Goal: Task Accomplishment & Management: Use online tool/utility

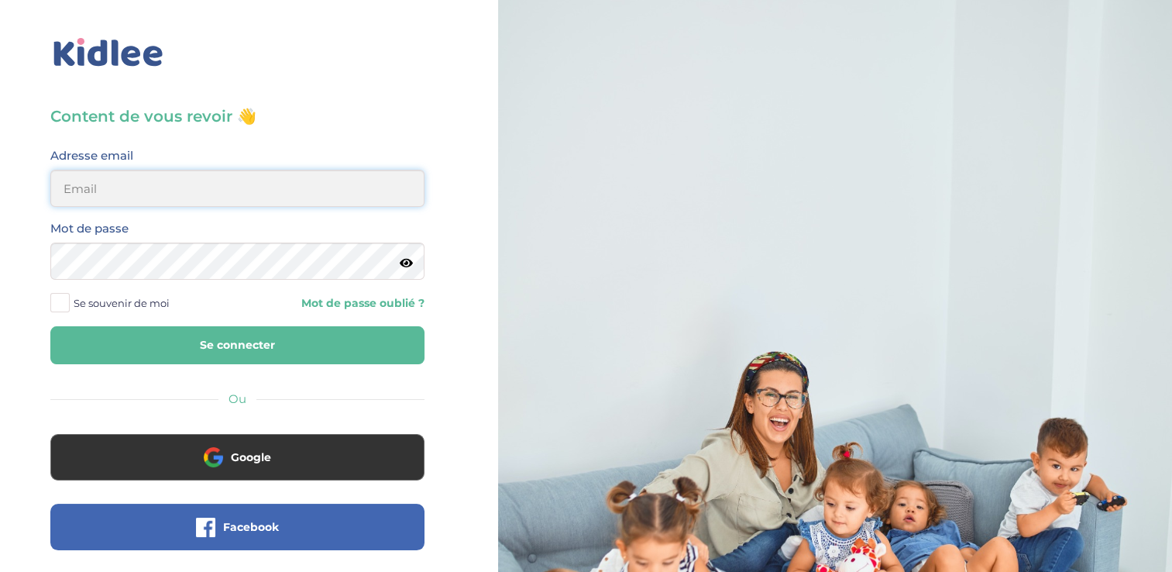
type input "zayafunereil@gmail.com"
click at [0, 262] on html "× Mot de passe oublié ? Veuillez renseigner votre adresse email pour réinitiali…" at bounding box center [586, 370] width 1172 height 740
click at [50, 326] on button "Se connecter" at bounding box center [237, 345] width 374 height 38
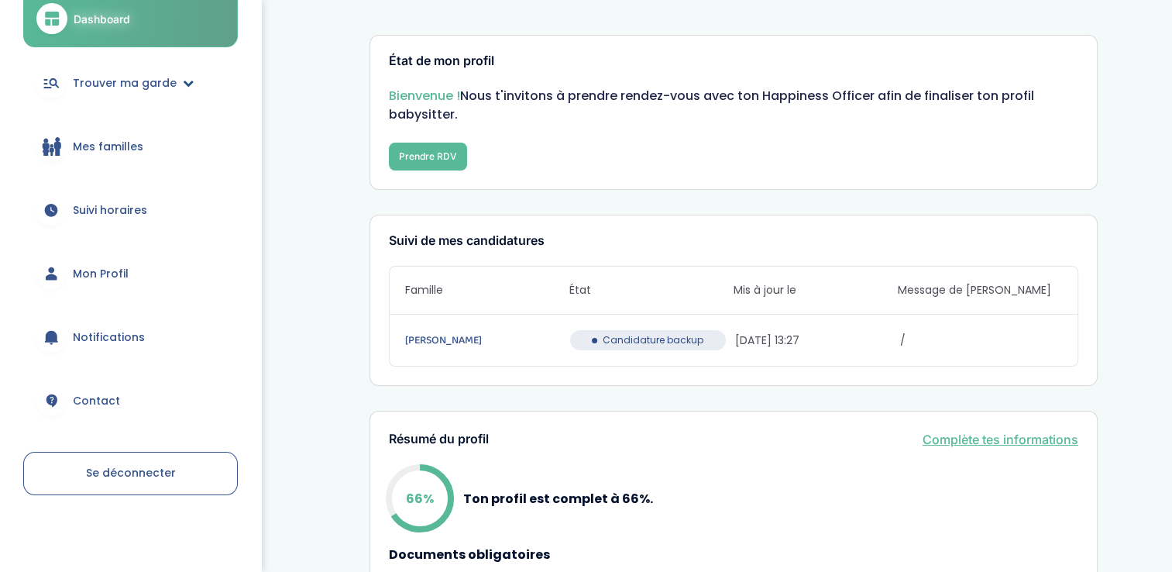
click at [64, 91] on div at bounding box center [51, 82] width 31 height 31
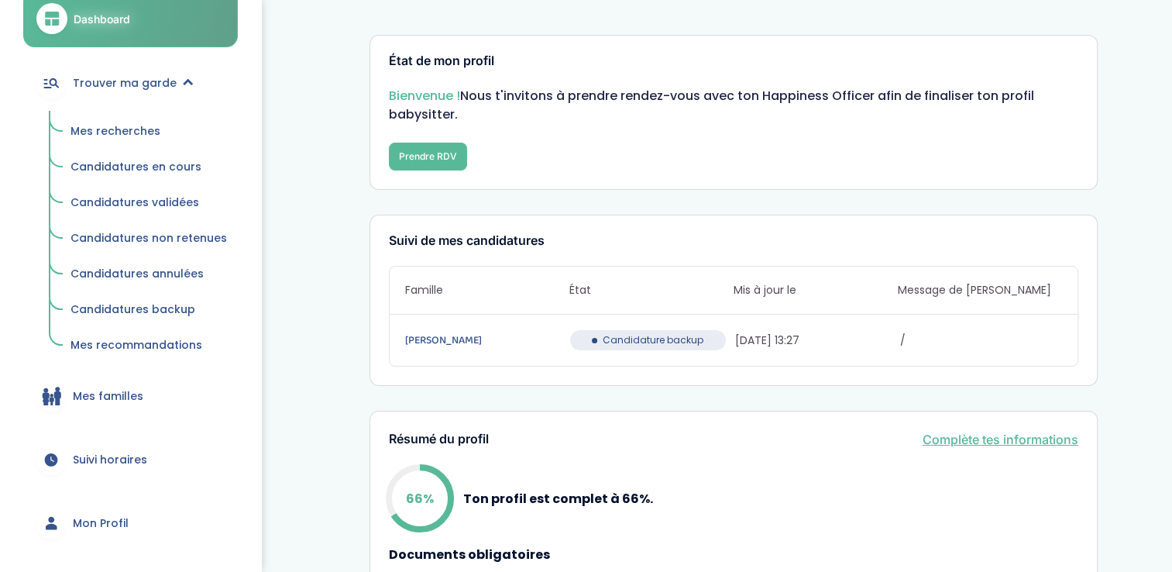
click at [79, 121] on link "Mes recherches" at bounding box center [149, 131] width 178 height 29
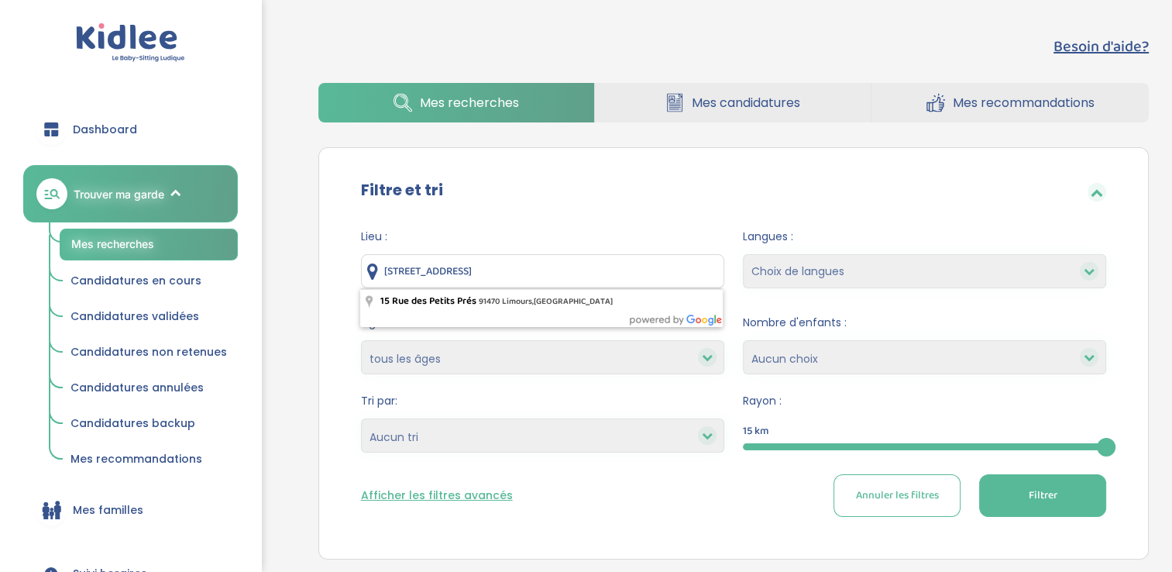
drag, startPoint x: 651, startPoint y: 284, endPoint x: 21, endPoint y: 263, distance: 630.0
click at [21, 263] on div "trouver ma garde Dashboard Mon profil Mes famille Mes documents Dashboard Trouv…" at bounding box center [586, 418] width 1172 height 836
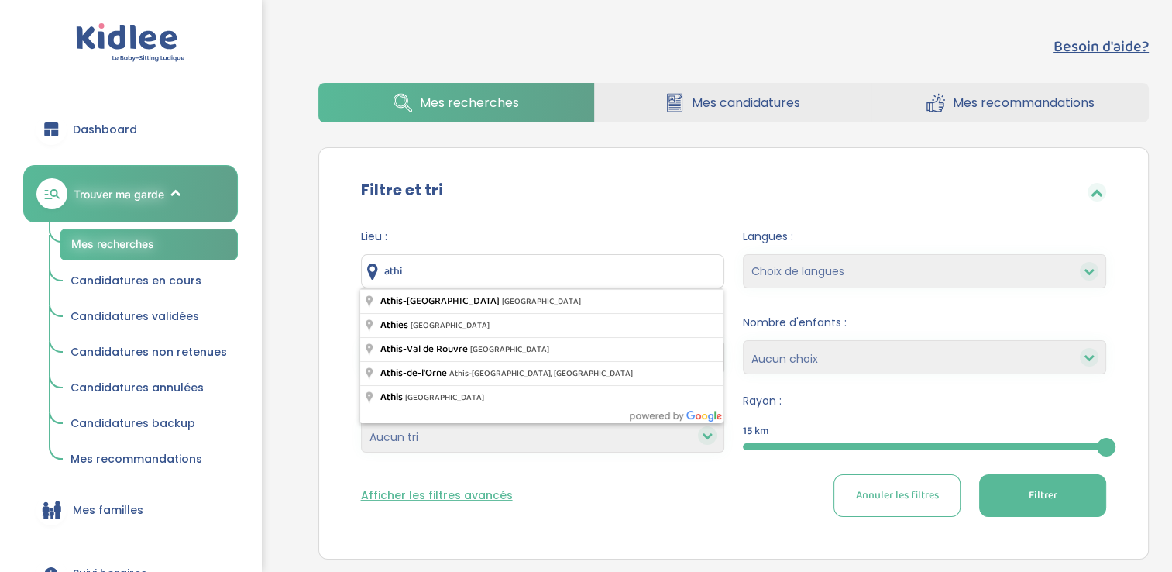
type input "Athis-Mons, France"
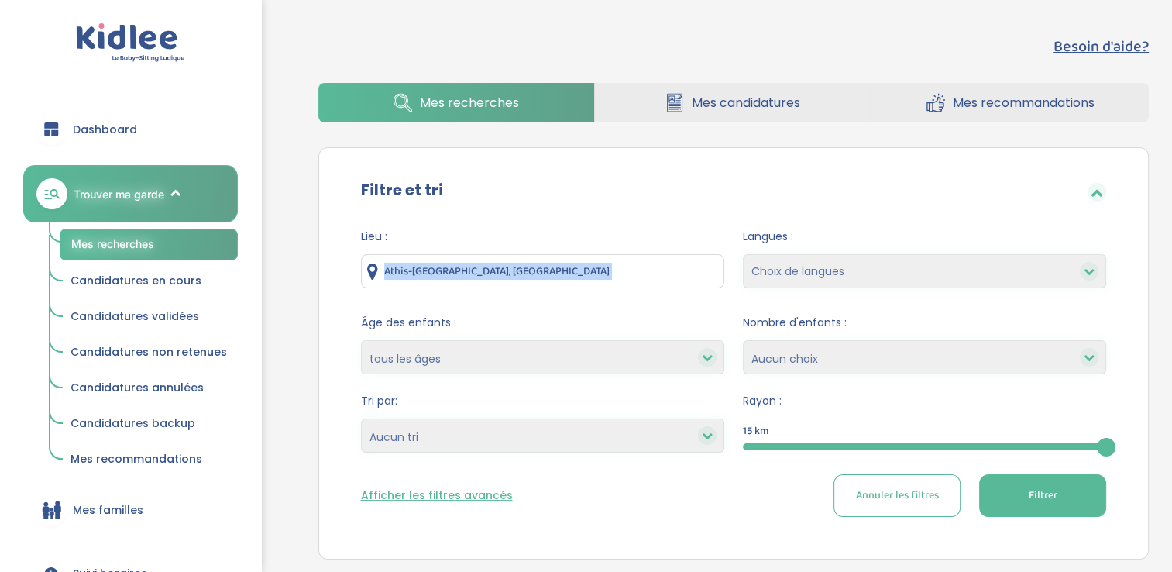
click at [564, 300] on form "Lieu : Athis-Mons, France Langues : Choix de langues Allemand Anglais Arabe Esp…" at bounding box center [734, 372] width 746 height 288
click at [1021, 506] on button "Filtrer" at bounding box center [1042, 495] width 127 height 43
click at [615, 434] on select "Heures par semaine (croissant) Heures par semaine (décroissant) Date de démarra…" at bounding box center [542, 435] width 363 height 34
select select "updated_at_desc"
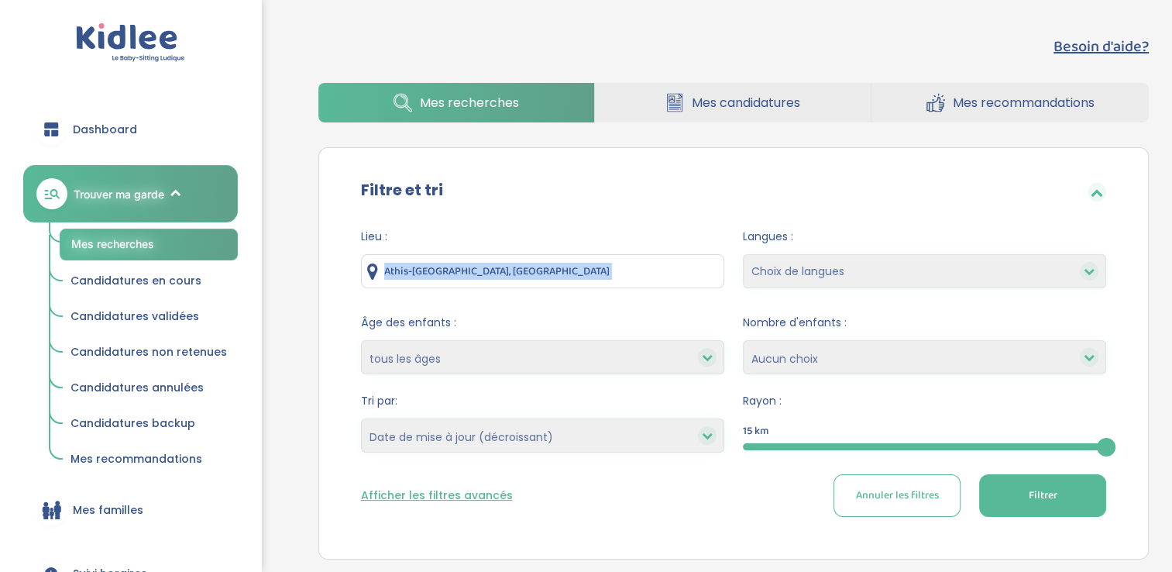
click at [361, 418] on select "Heures par semaine (croissant) Heures par semaine (décroissant) Date de démarra…" at bounding box center [542, 435] width 363 height 34
click at [1022, 503] on button "Filtrer" at bounding box center [1042, 495] width 127 height 43
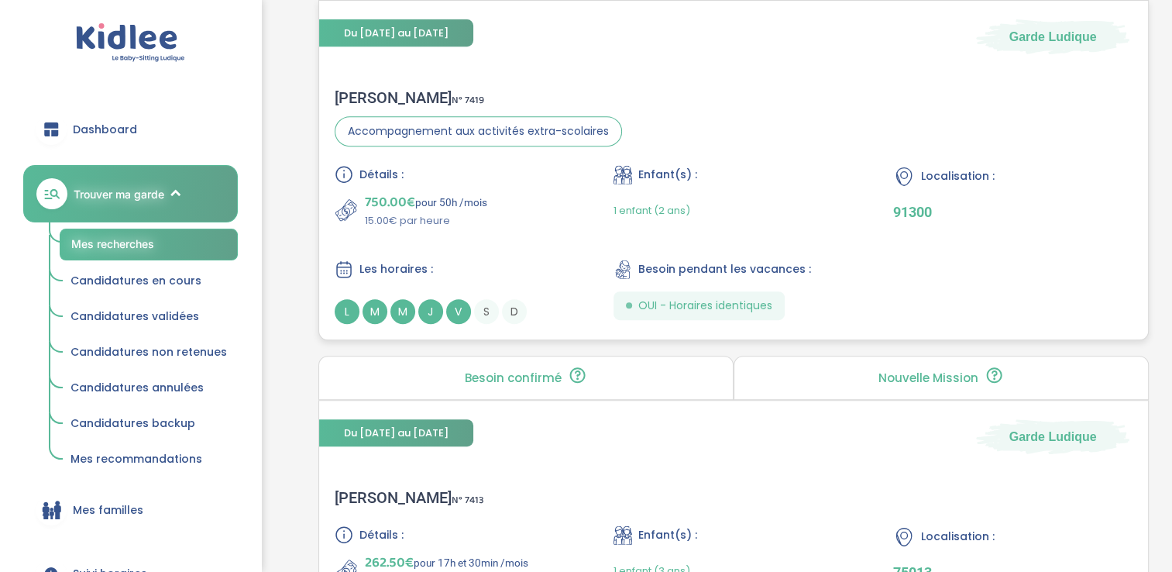
scroll to position [703, 0]
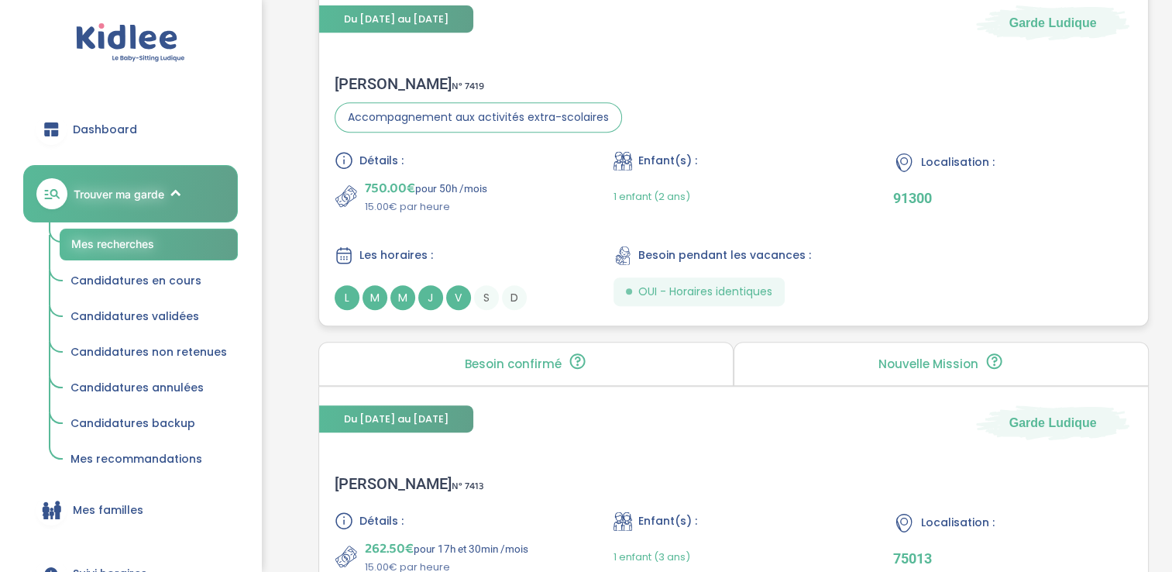
click at [435, 292] on span "J" at bounding box center [430, 297] width 25 height 25
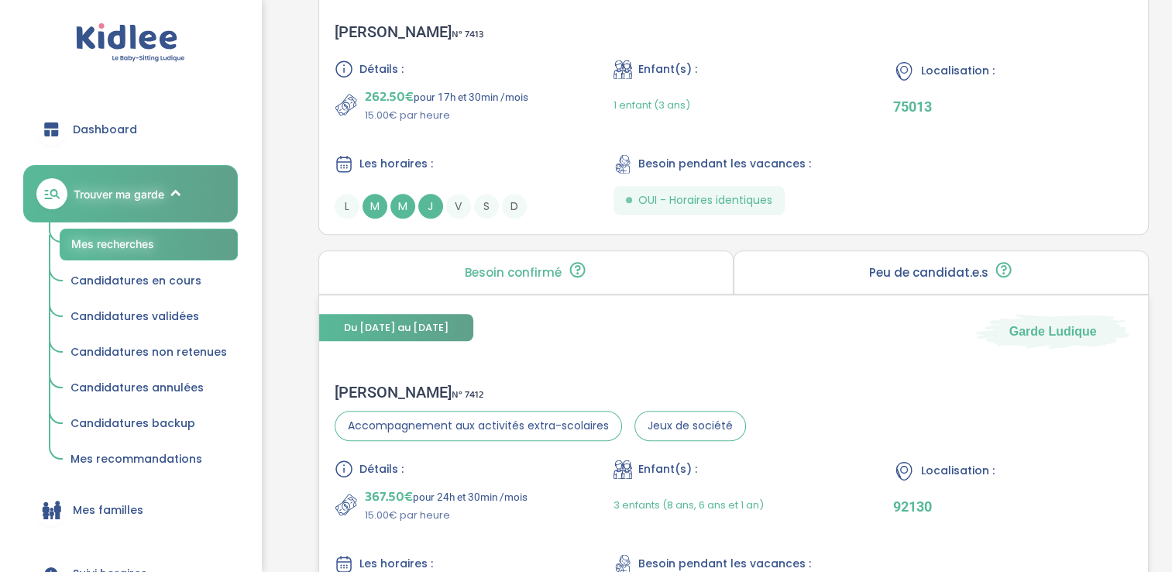
scroll to position [1100, 0]
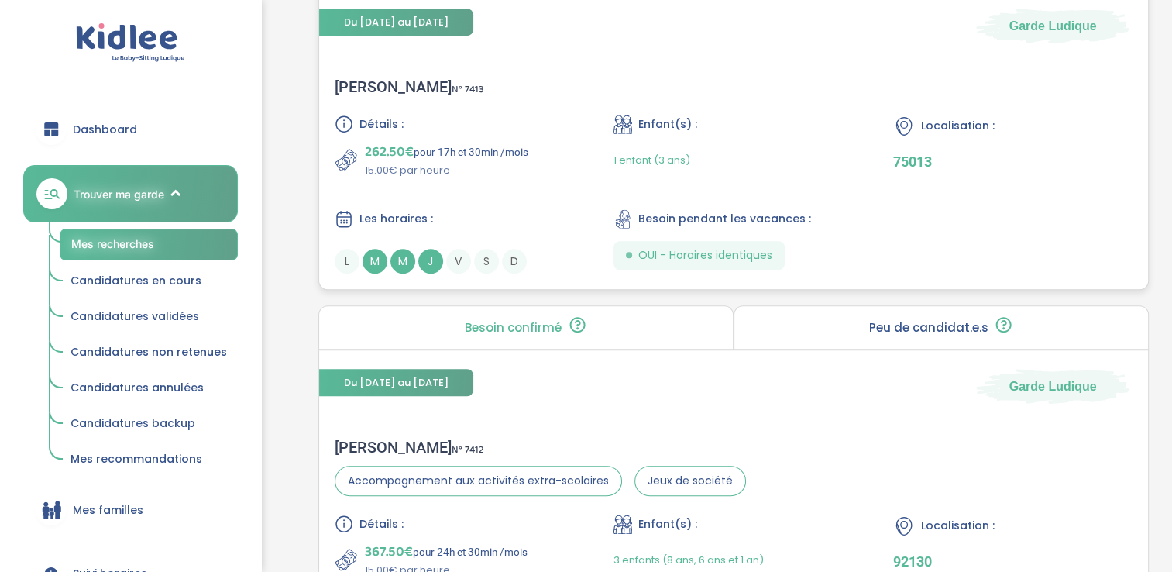
click at [437, 261] on span "J" at bounding box center [430, 261] width 25 height 25
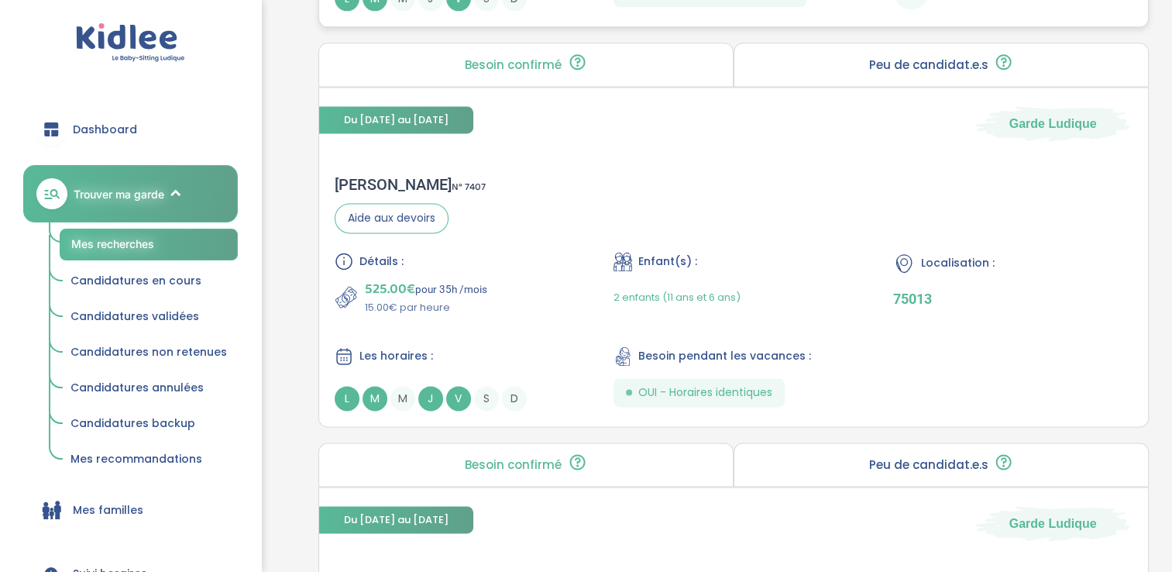
scroll to position [2123, 0]
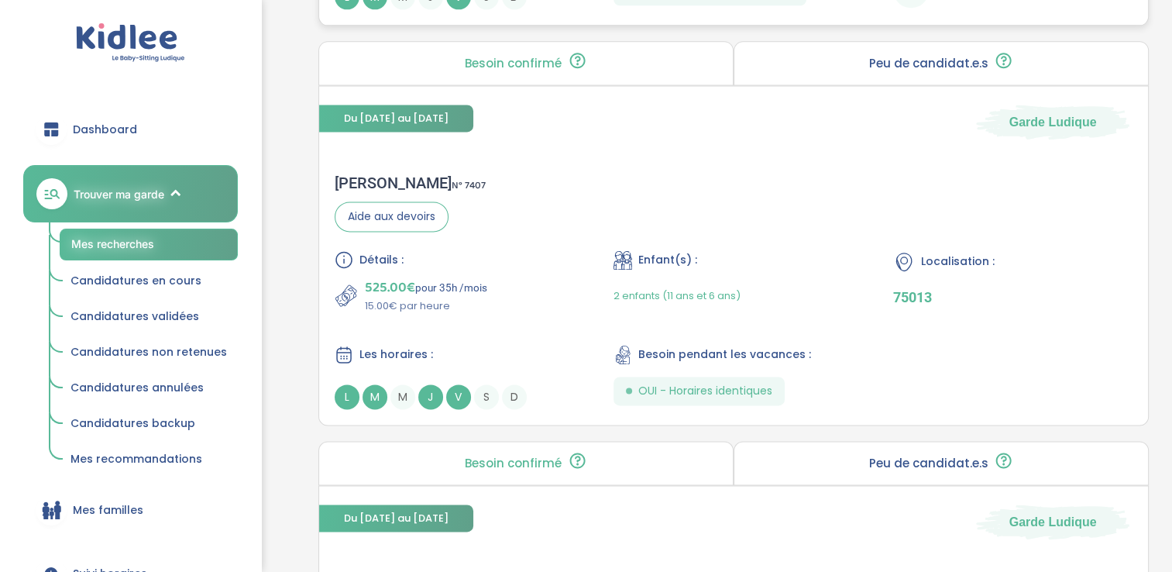
click at [376, 391] on span "M" at bounding box center [374, 396] width 25 height 25
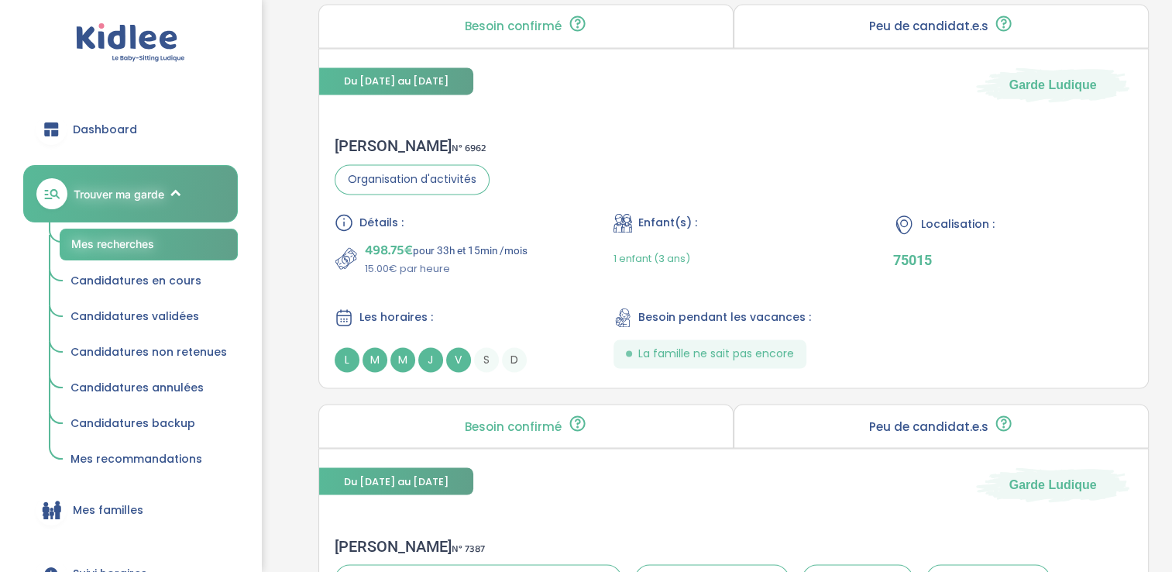
scroll to position [2570, 0]
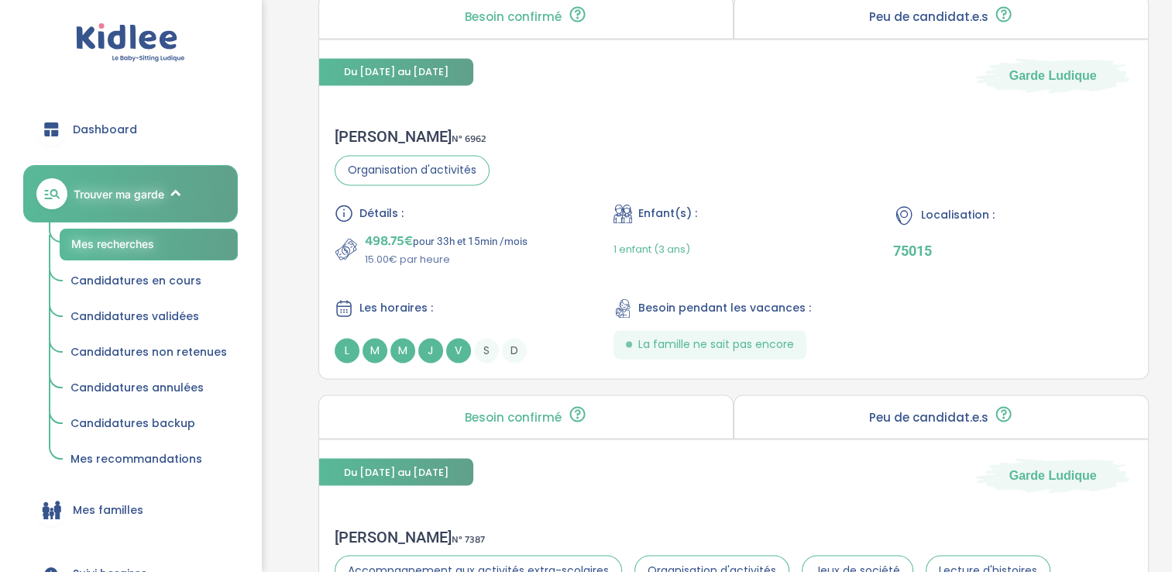
click at [425, 338] on span "J" at bounding box center [430, 350] width 25 height 25
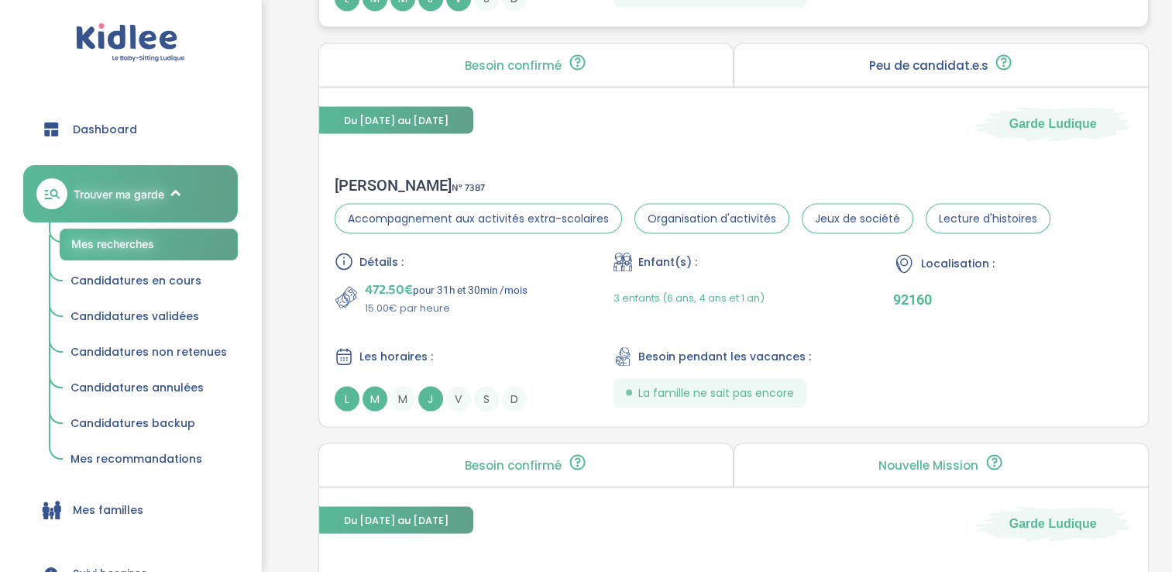
scroll to position [2923, 0]
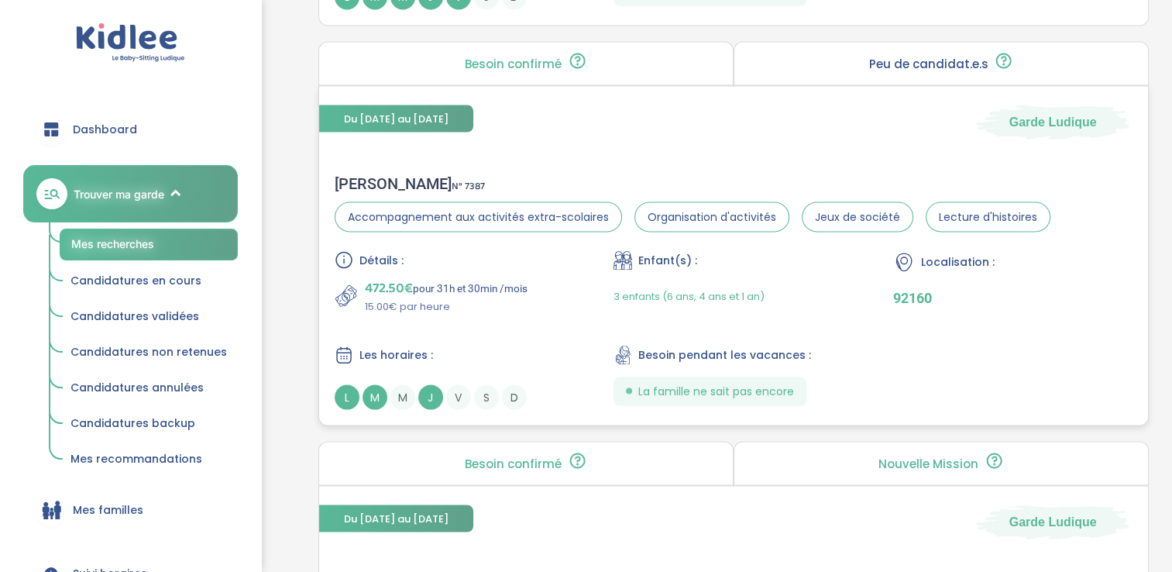
click at [371, 388] on span "M" at bounding box center [374, 396] width 25 height 25
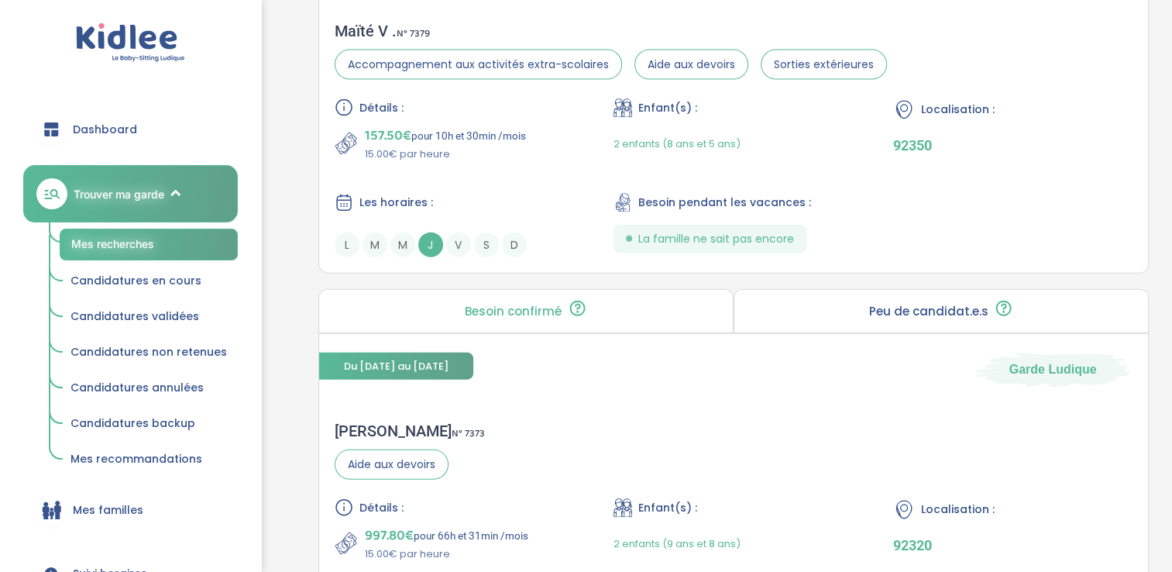
scroll to position [3485, 0]
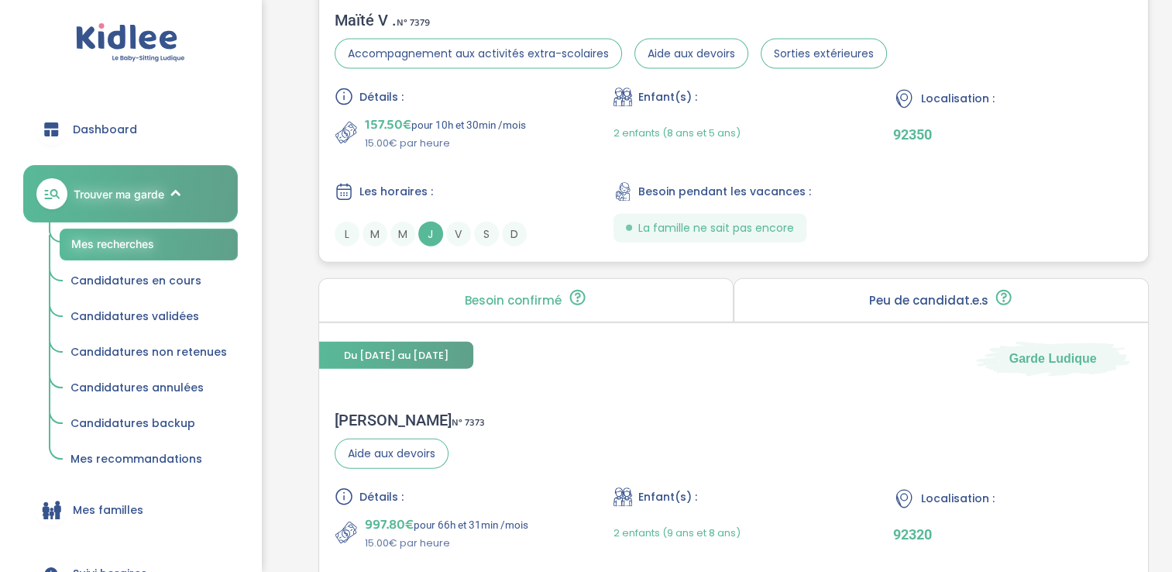
click at [435, 221] on span "J" at bounding box center [430, 233] width 25 height 25
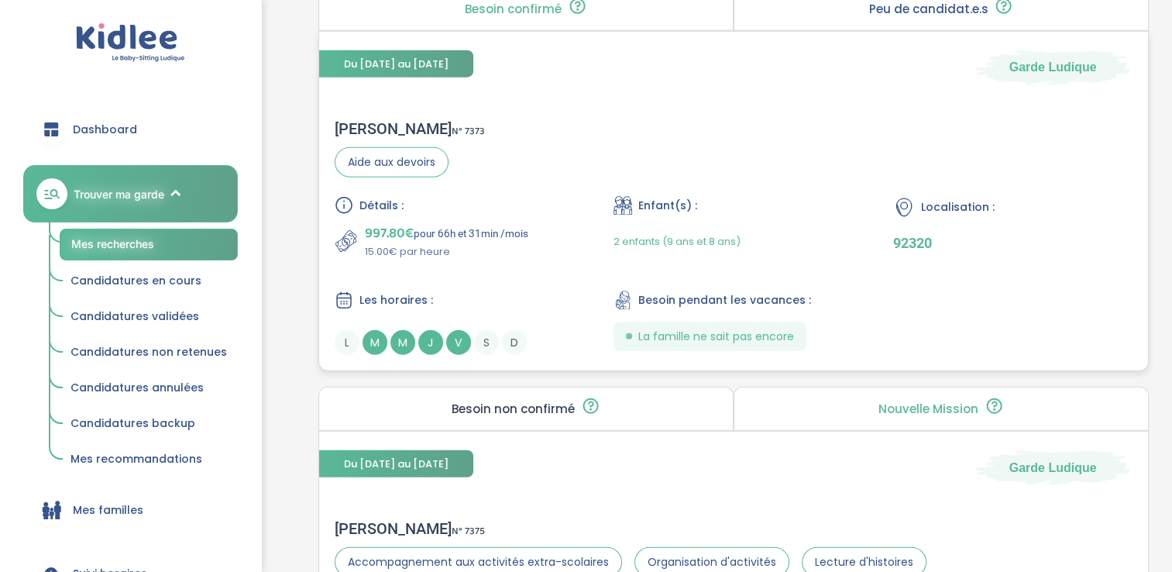
scroll to position [3778, 0]
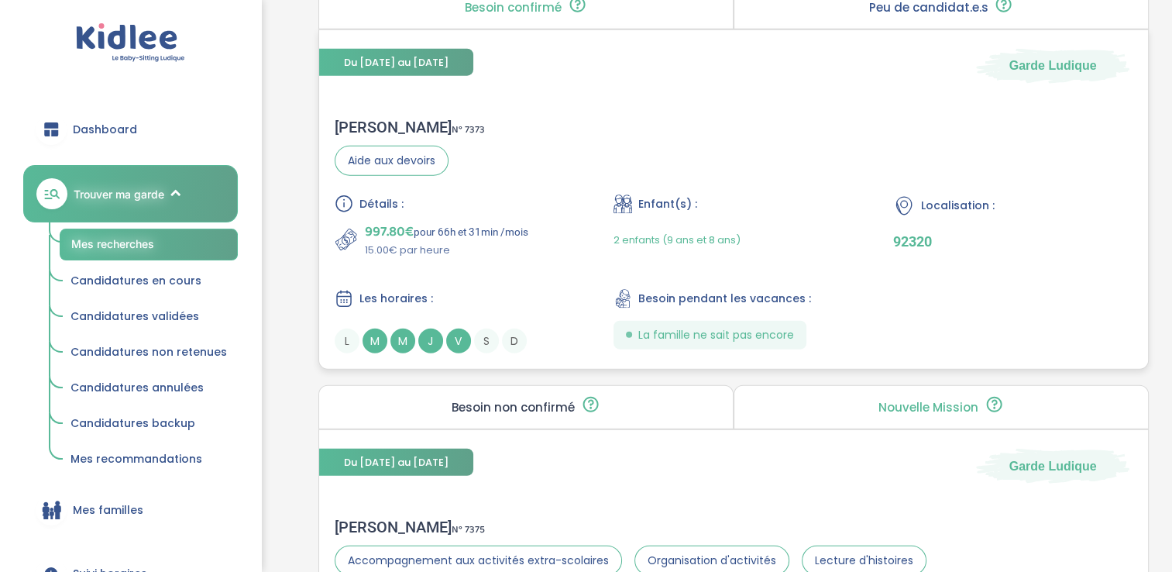
click at [382, 340] on span "M" at bounding box center [374, 340] width 25 height 25
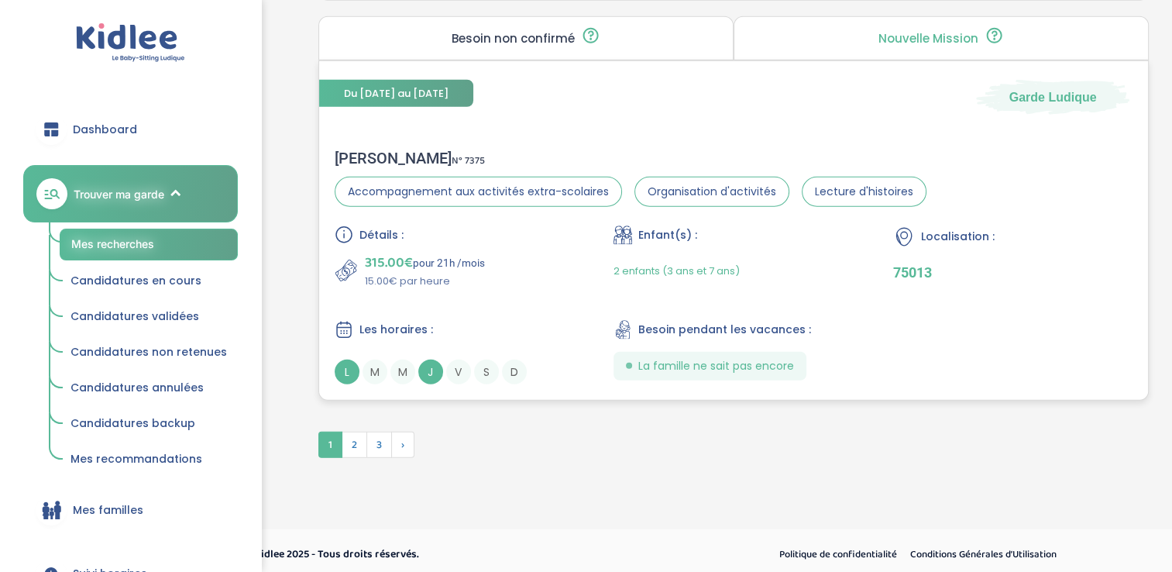
click at [427, 362] on span "J" at bounding box center [430, 371] width 25 height 25
click at [362, 438] on span "2" at bounding box center [355, 444] width 26 height 26
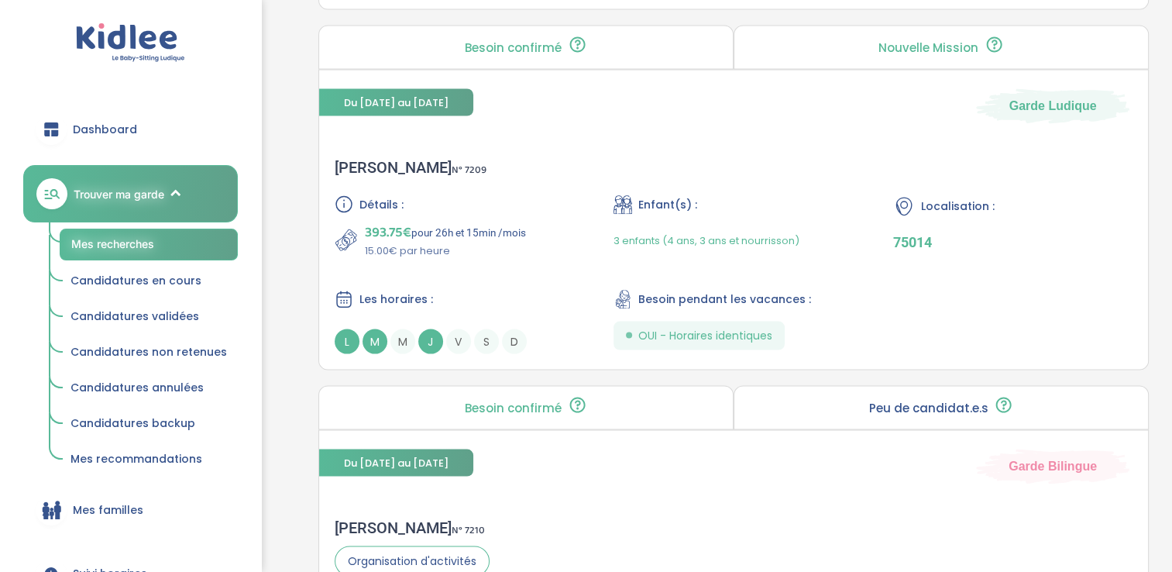
scroll to position [2827, 0]
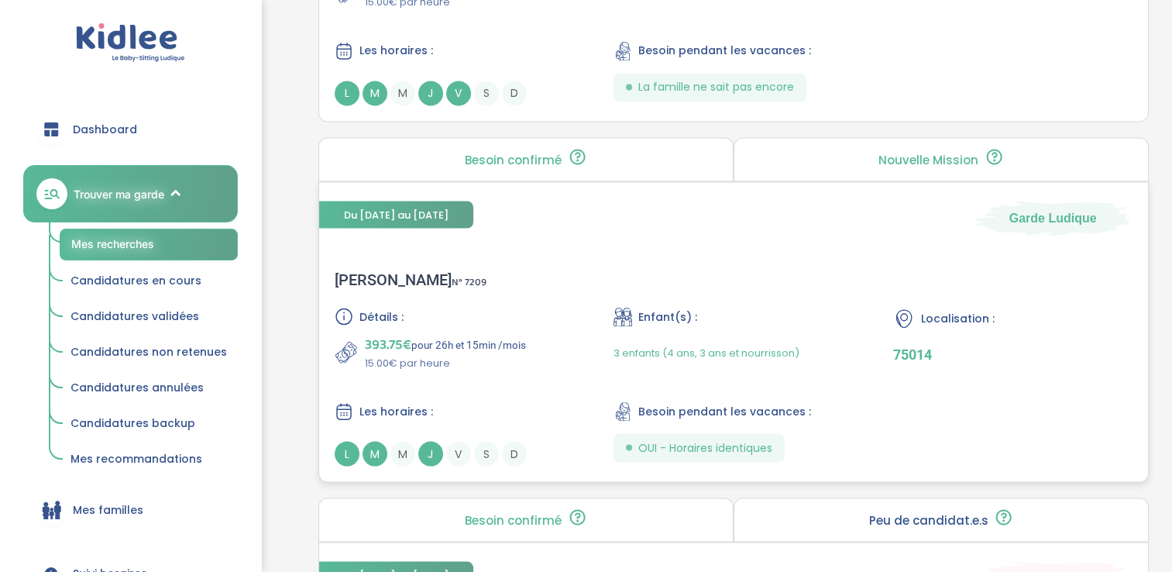
click at [371, 441] on span "M" at bounding box center [374, 453] width 25 height 25
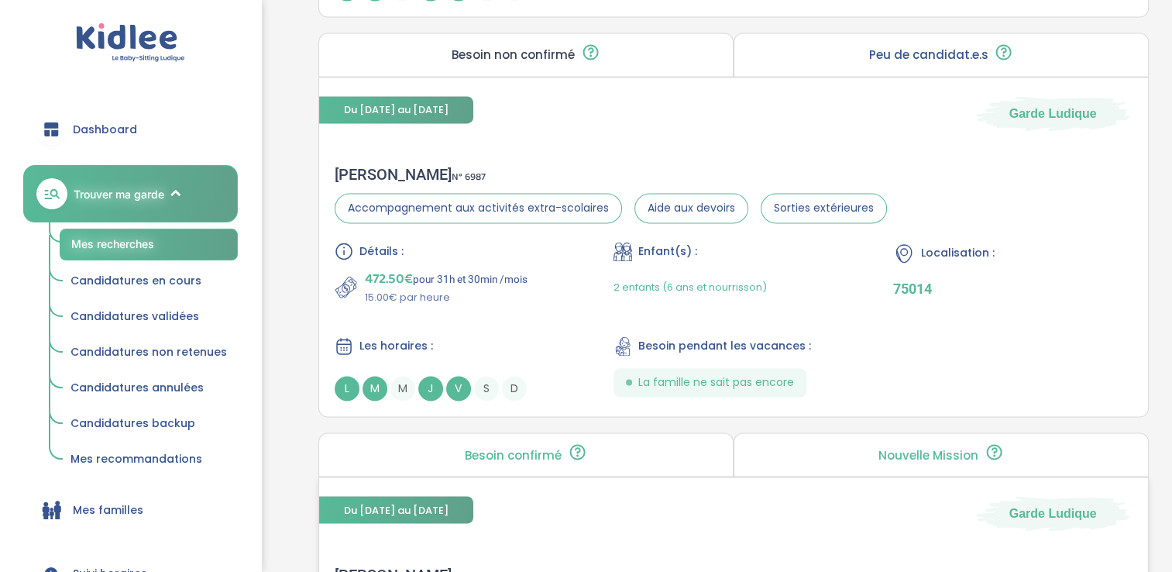
scroll to position [2531, 0]
click at [378, 379] on span "M" at bounding box center [374, 388] width 25 height 25
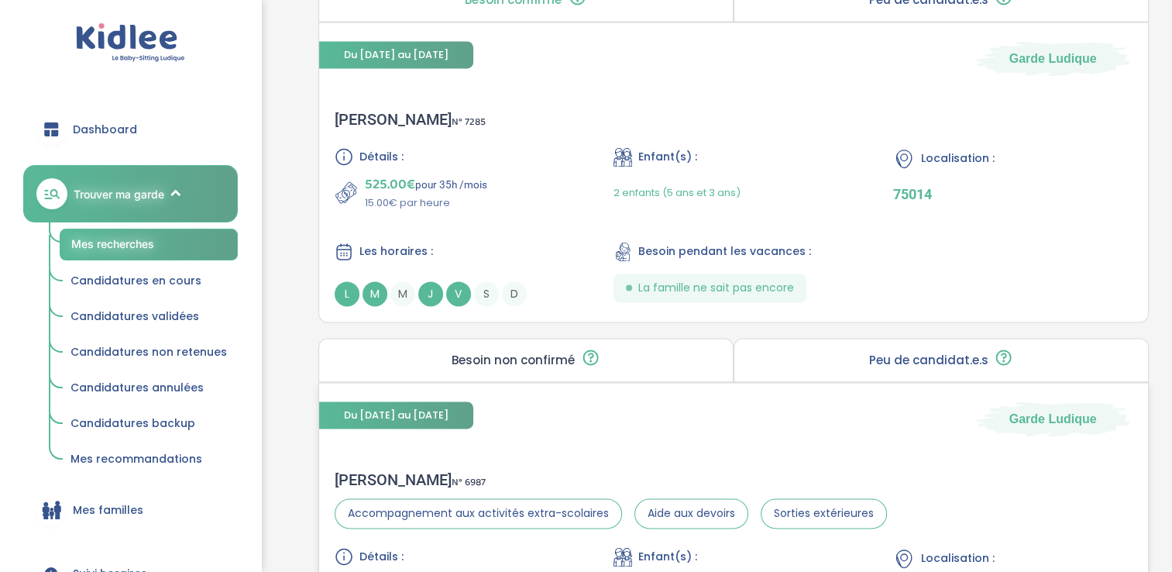
scroll to position [2225, 0]
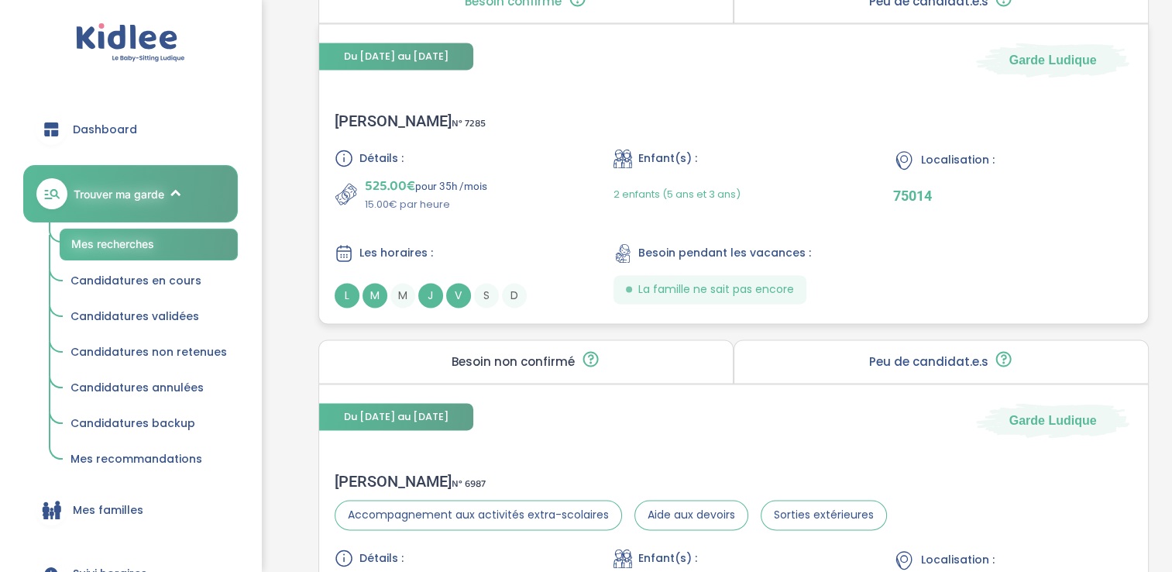
click at [379, 287] on span "M" at bounding box center [374, 295] width 25 height 25
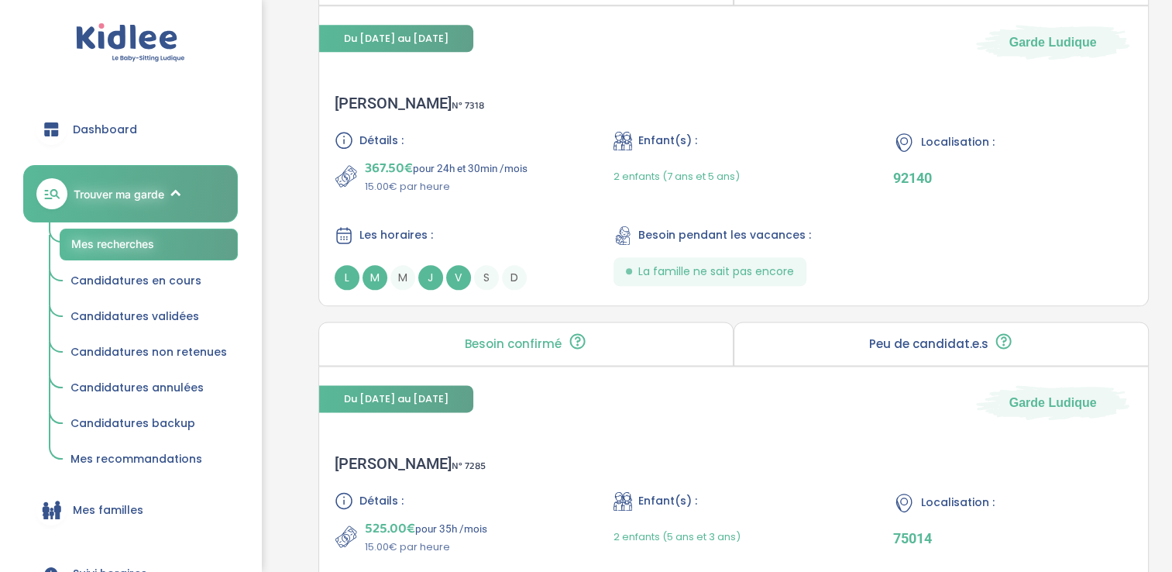
scroll to position [1880, 0]
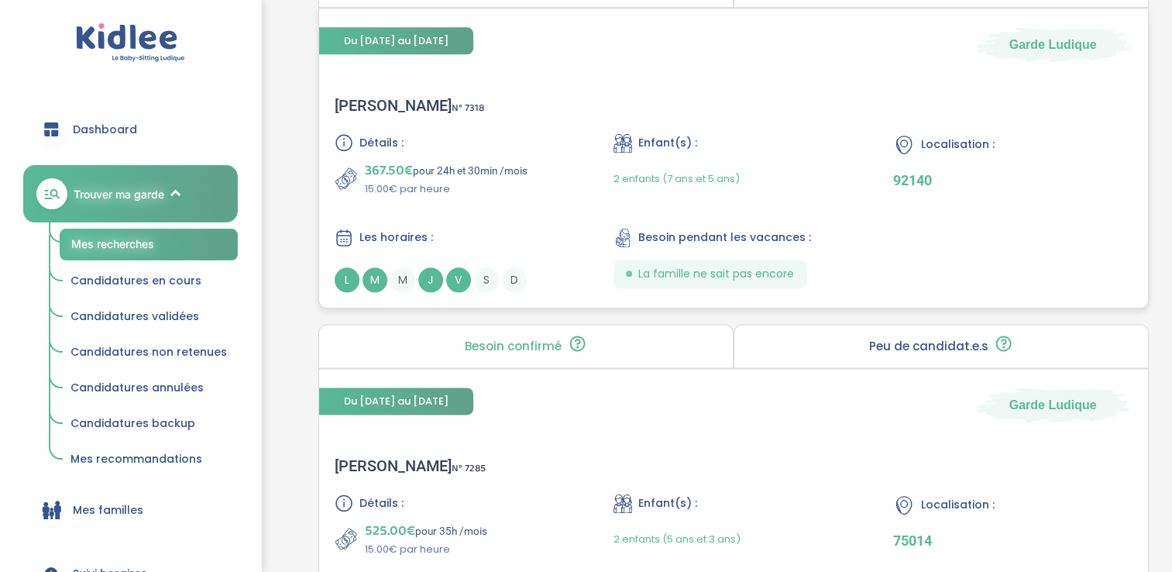
click at [371, 268] on span "M" at bounding box center [374, 279] width 25 height 25
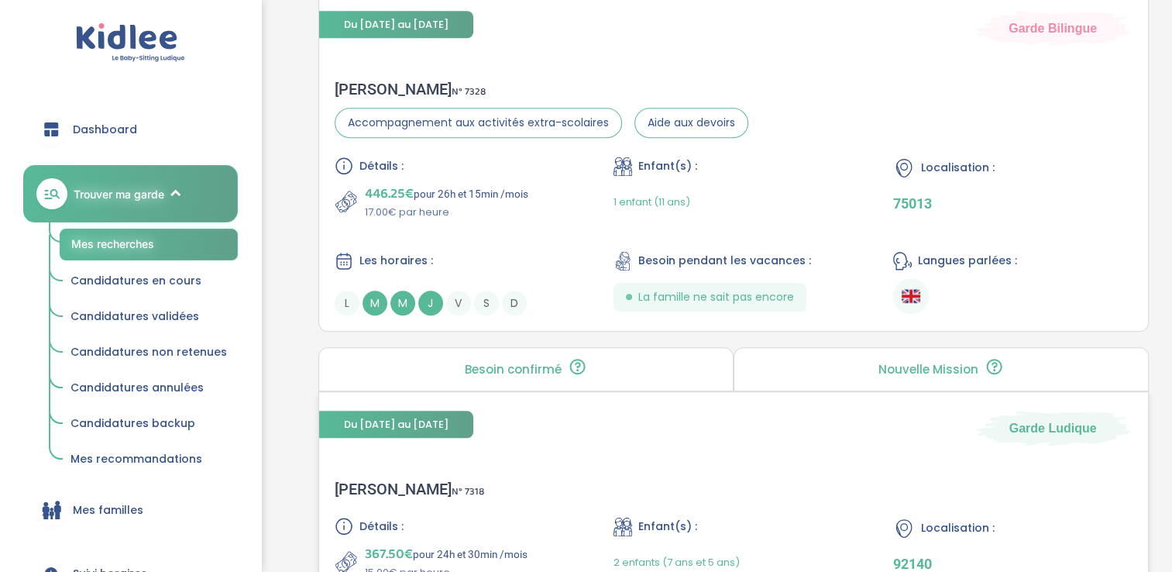
scroll to position [1494, 0]
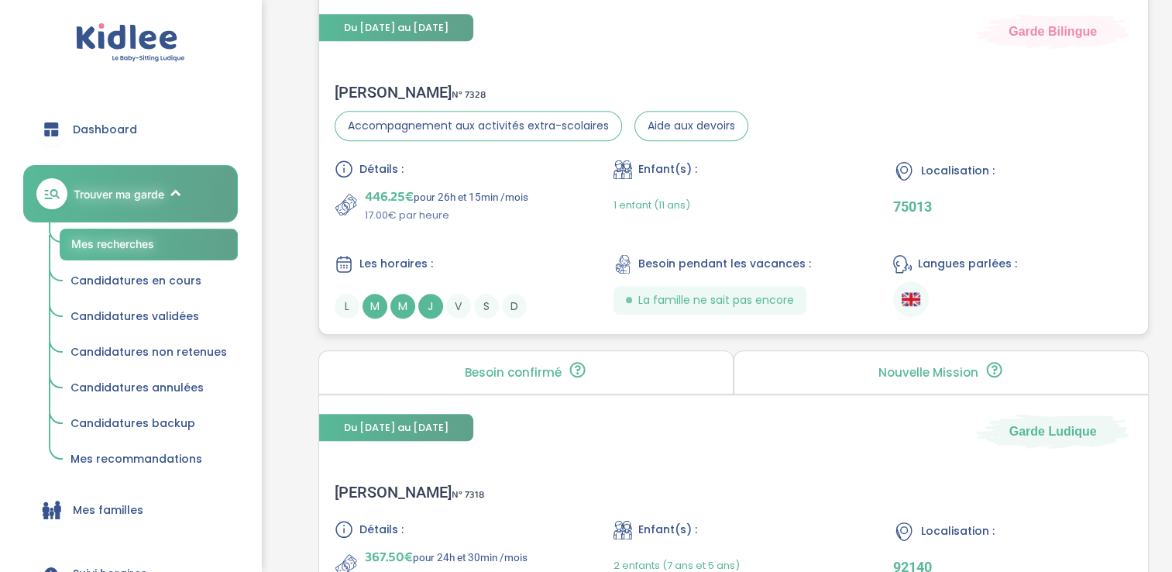
click at [372, 294] on span "M" at bounding box center [374, 306] width 25 height 25
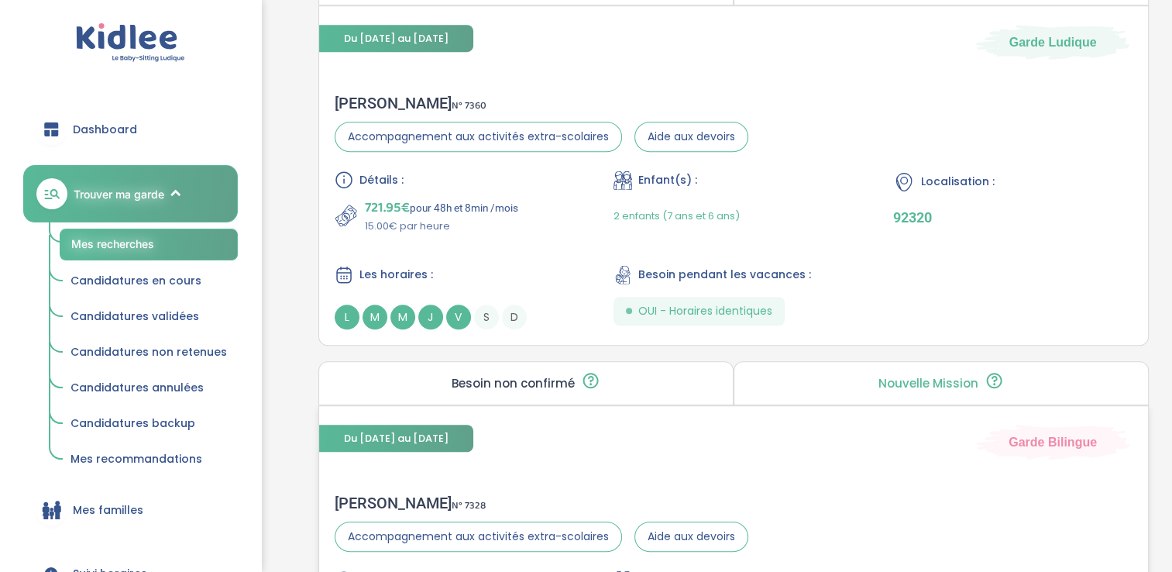
scroll to position [1051, 0]
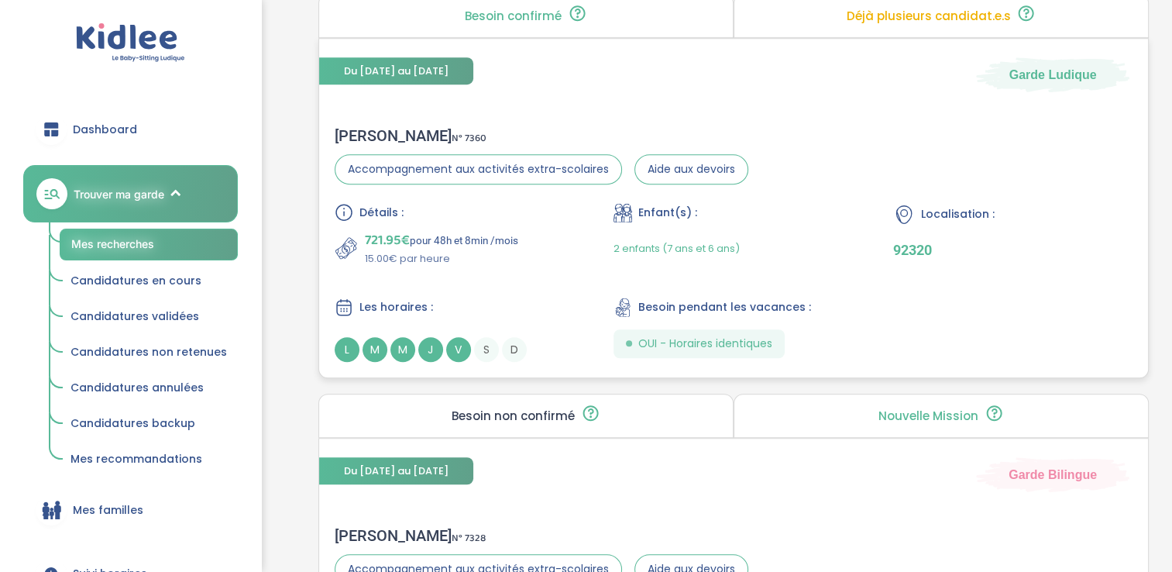
click at [378, 345] on span "M" at bounding box center [374, 349] width 25 height 25
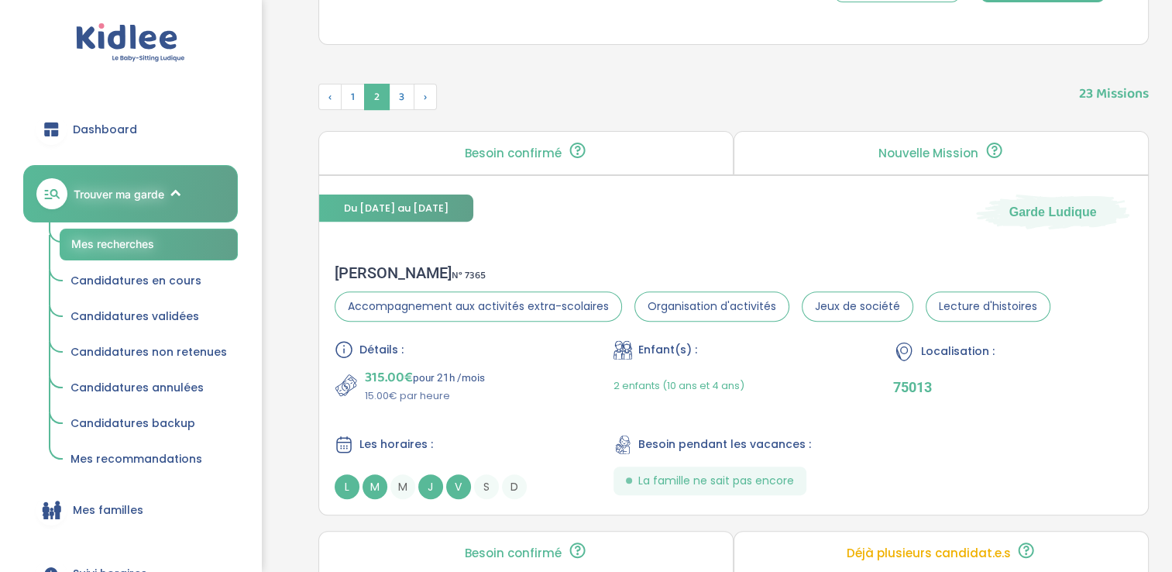
scroll to position [512, 0]
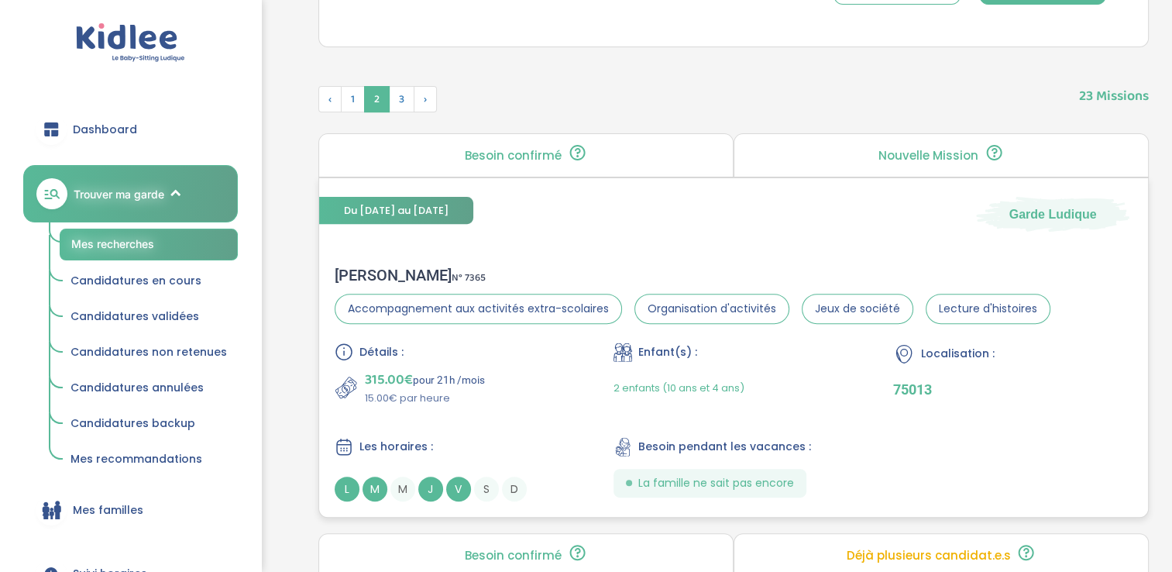
click at [365, 497] on div "M" at bounding box center [374, 488] width 25 height 25
click at [401, 99] on span "3" at bounding box center [402, 99] width 26 height 26
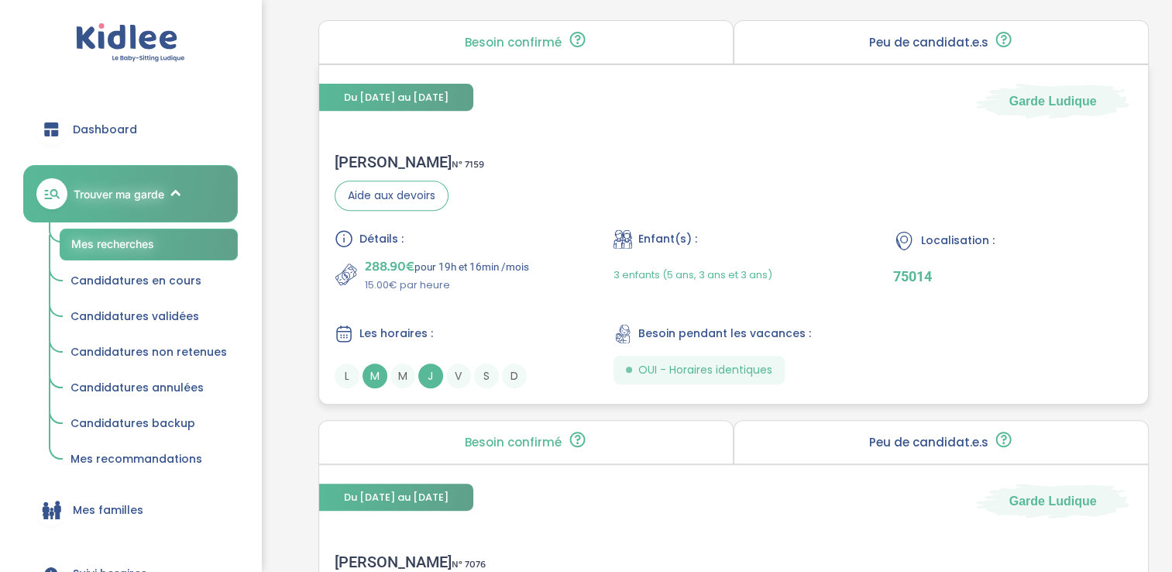
scroll to position [626, 0]
click at [431, 371] on span "J" at bounding box center [430, 374] width 25 height 25
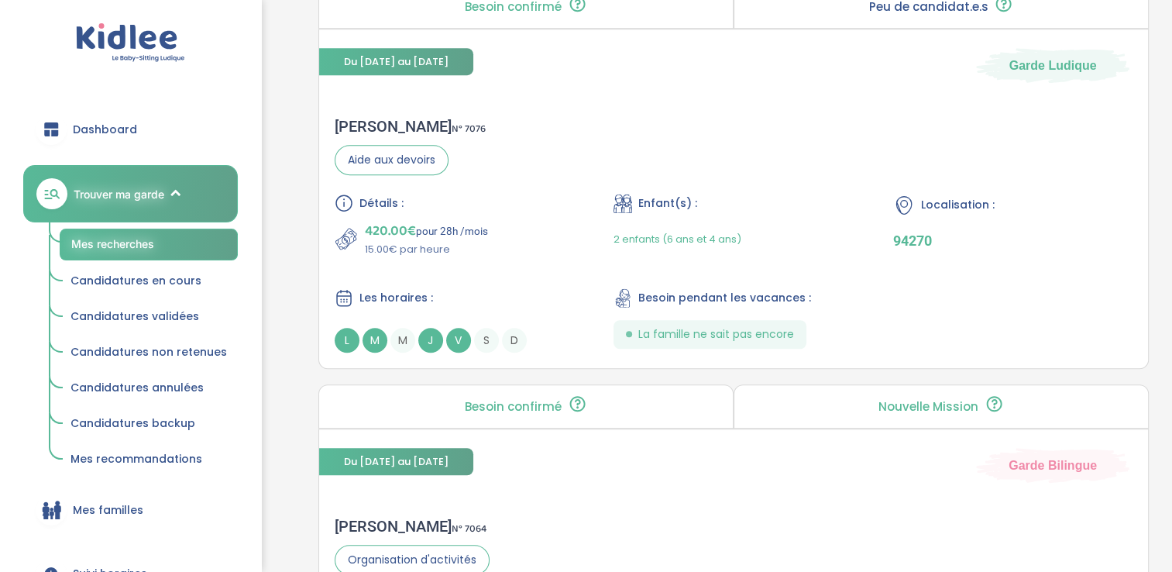
scroll to position [1061, 0]
click at [370, 345] on span "M" at bounding box center [374, 339] width 25 height 25
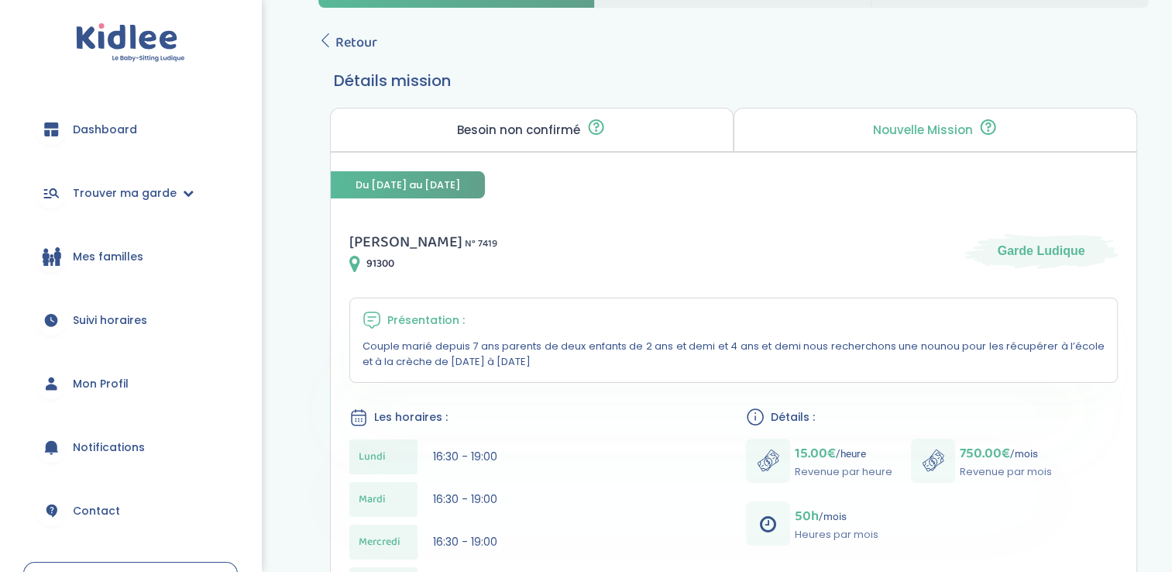
scroll to position [42, 0]
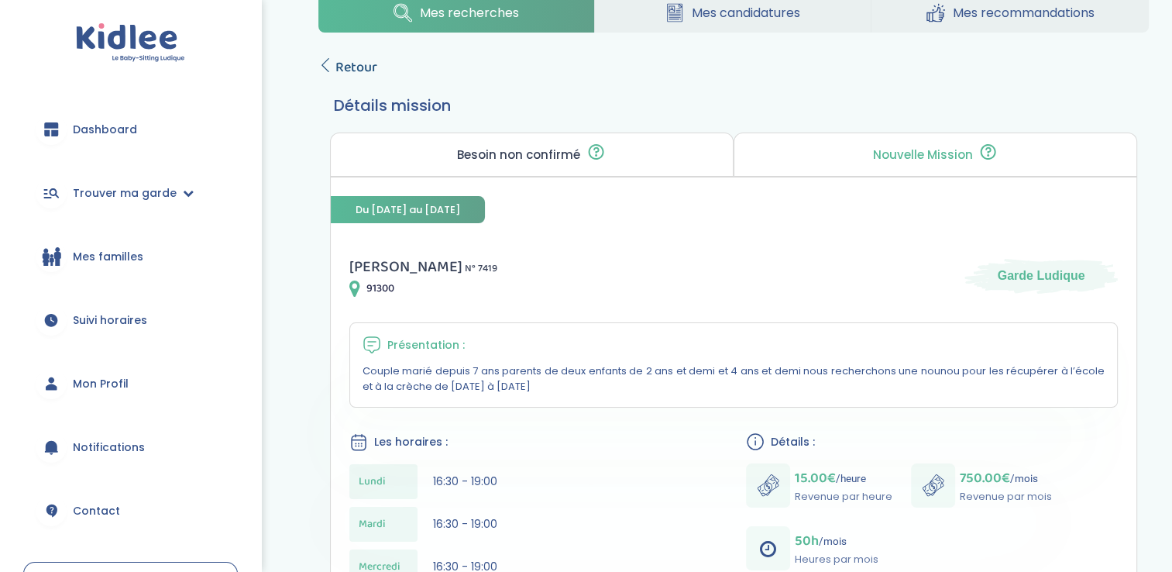
click at [372, 72] on span "Retour" at bounding box center [356, 68] width 42 height 22
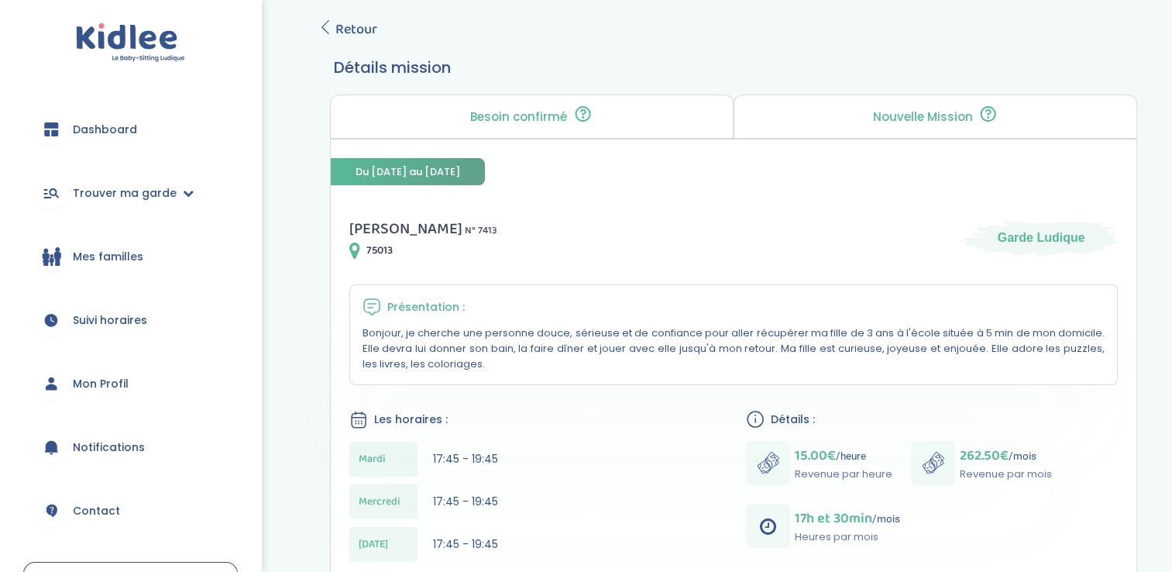
scroll to position [76, 0]
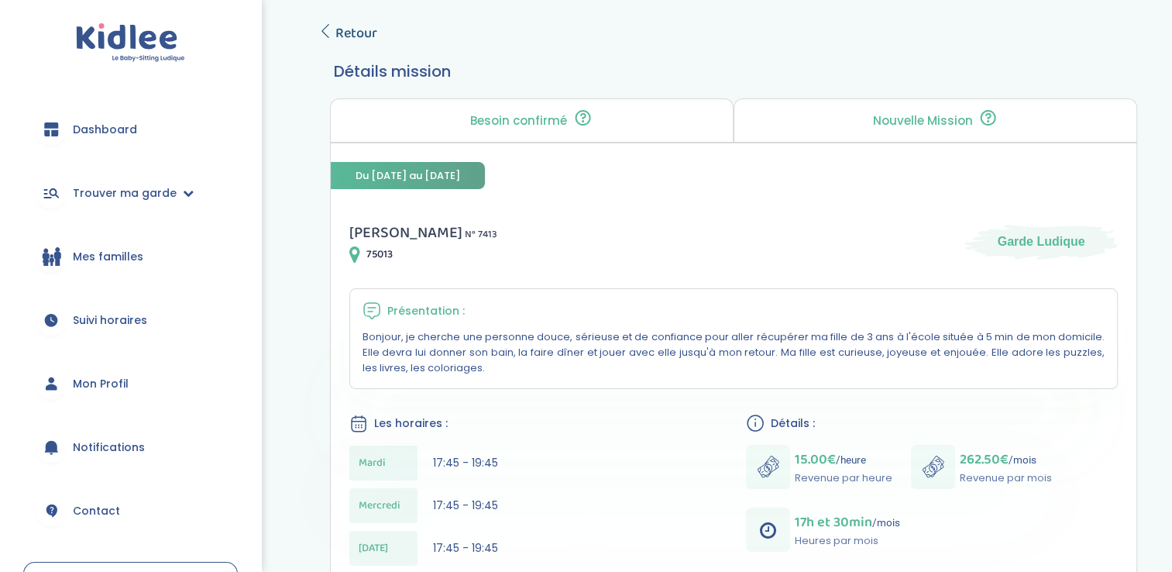
click at [362, 33] on span "Retour" at bounding box center [356, 33] width 42 height 22
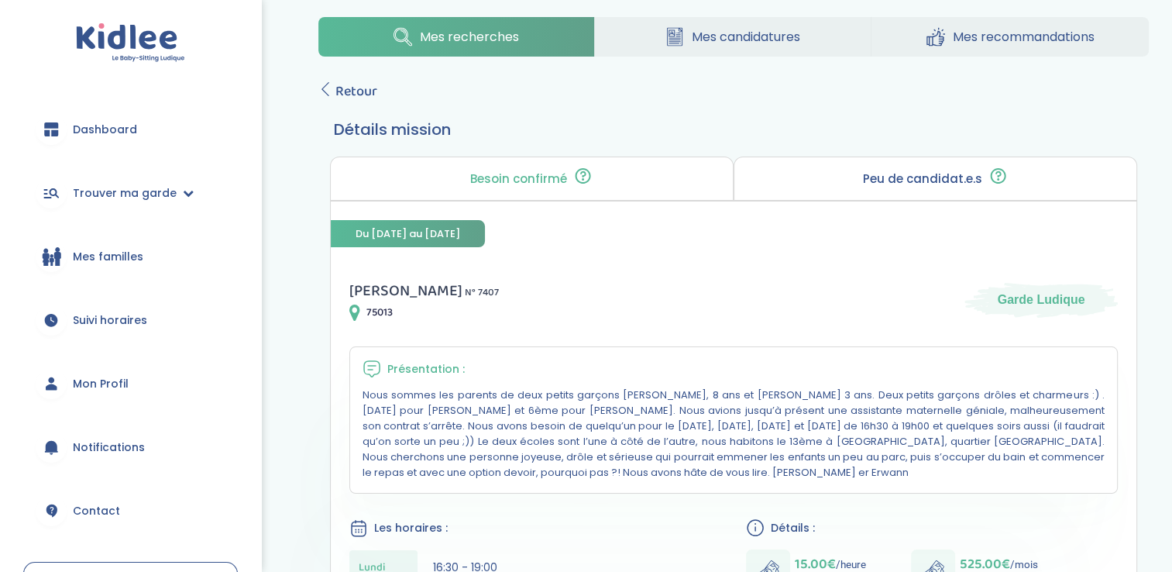
scroll to position [12, 0]
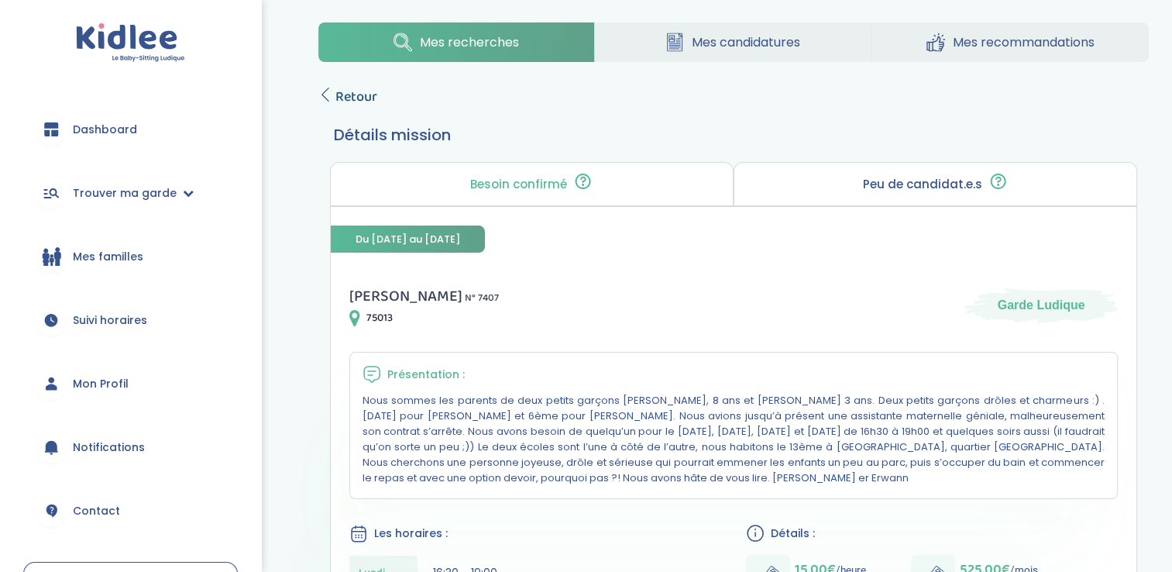
click at [362, 101] on span "Retour" at bounding box center [356, 97] width 42 height 22
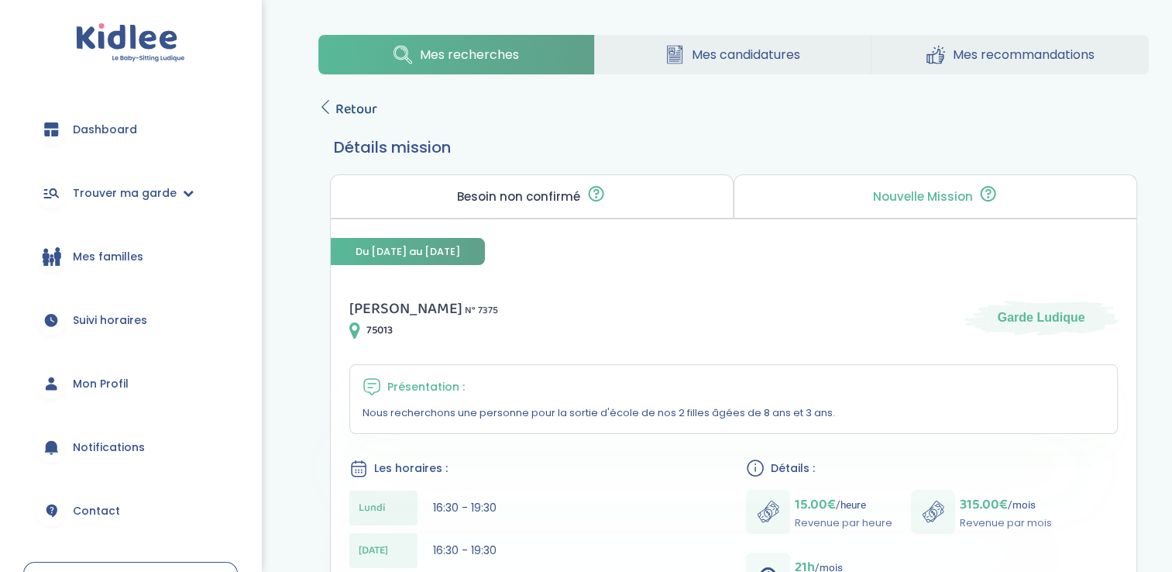
click at [375, 110] on span "Retour" at bounding box center [356, 109] width 42 height 22
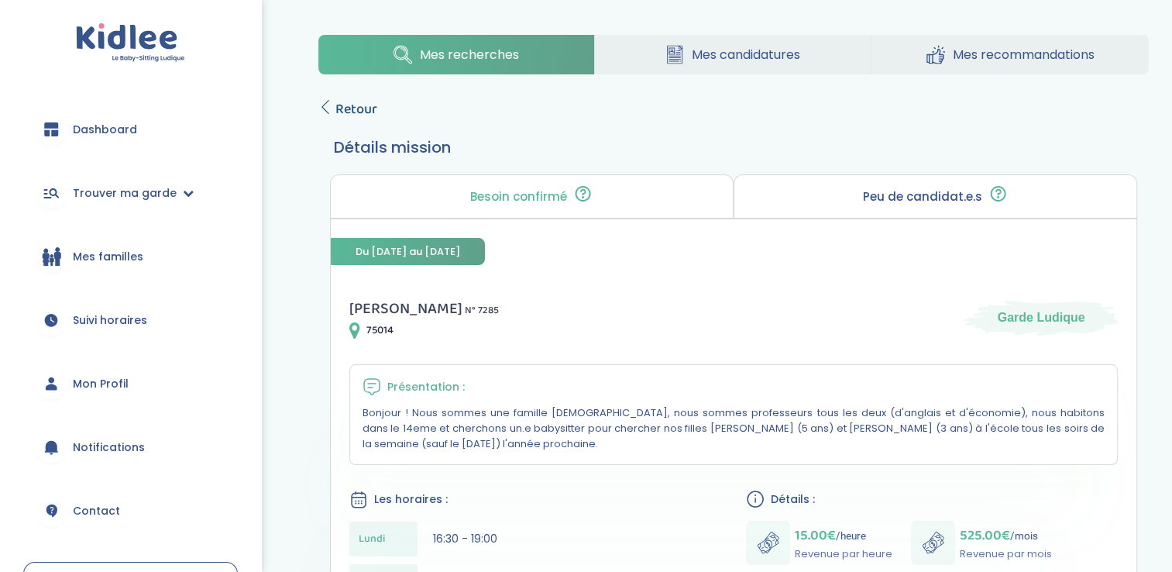
click at [369, 112] on span "Retour" at bounding box center [356, 109] width 42 height 22
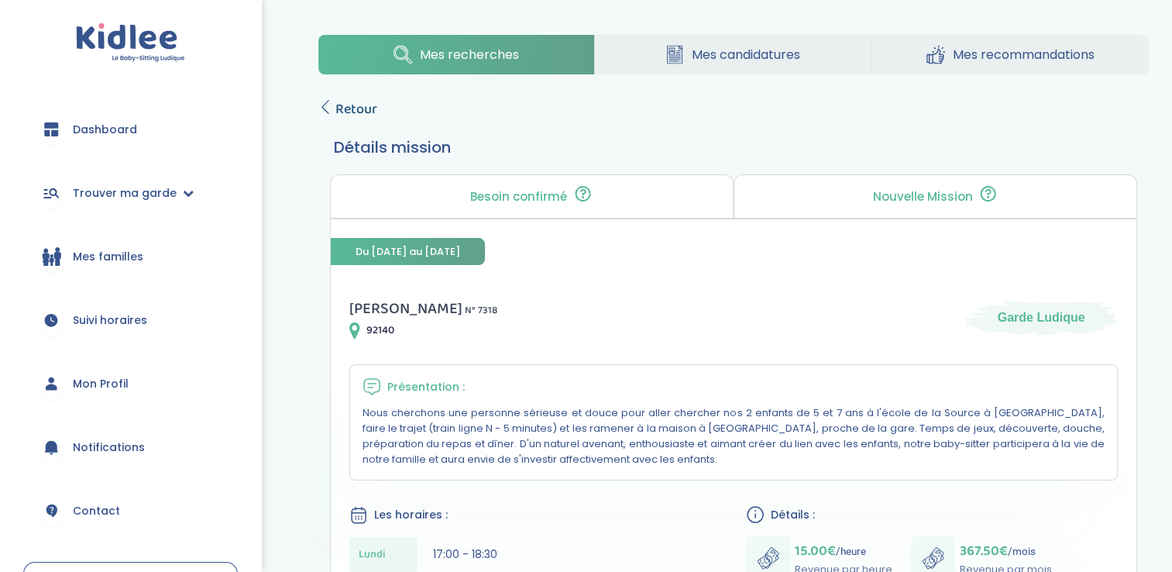
click at [335, 109] on span "Retour" at bounding box center [356, 109] width 42 height 22
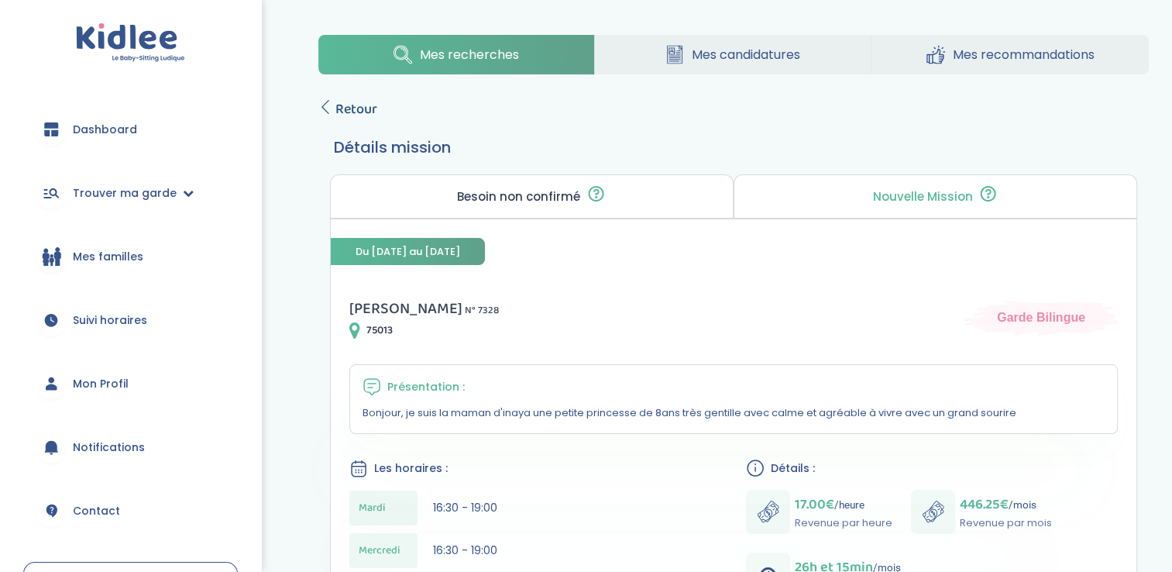
click at [366, 101] on span "Retour" at bounding box center [356, 109] width 42 height 22
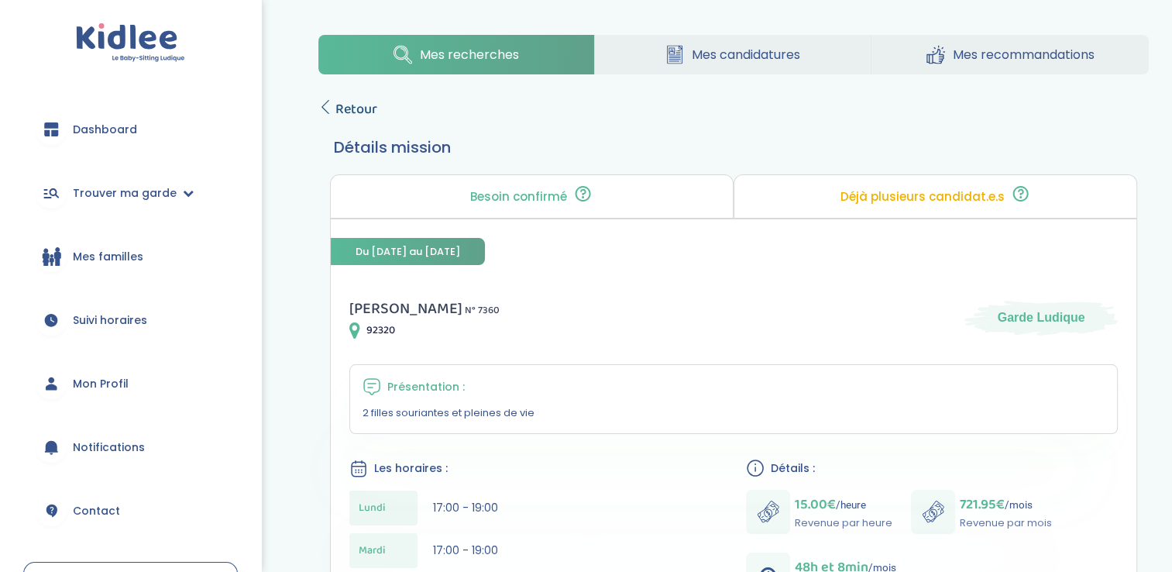
click at [334, 112] on link "Retour" at bounding box center [347, 109] width 59 height 22
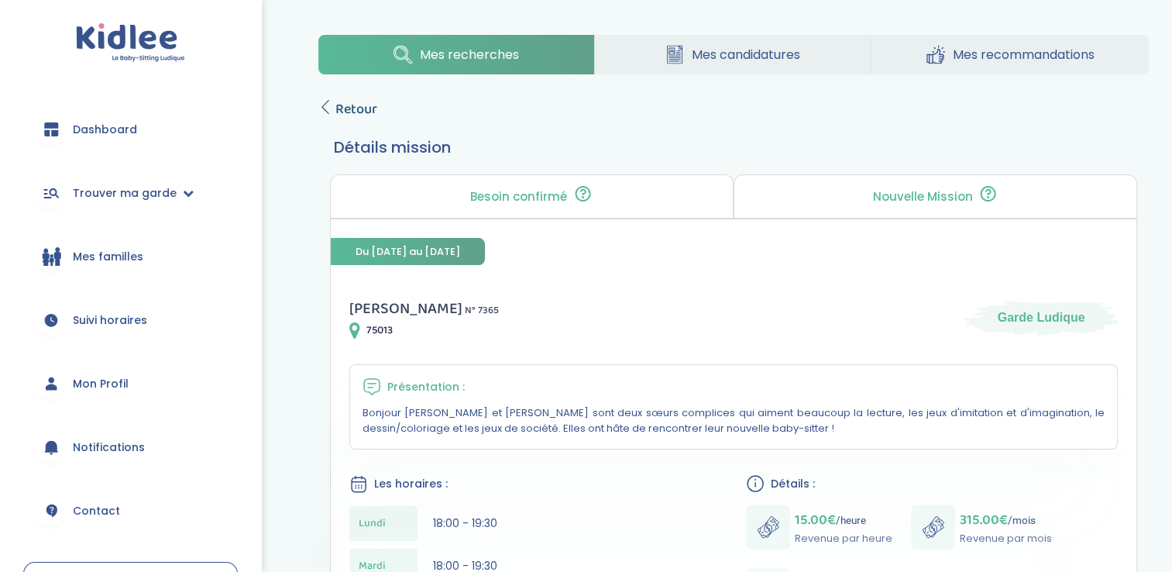
click at [328, 107] on icon at bounding box center [325, 107] width 14 height 14
